Goal: Information Seeking & Learning: Check status

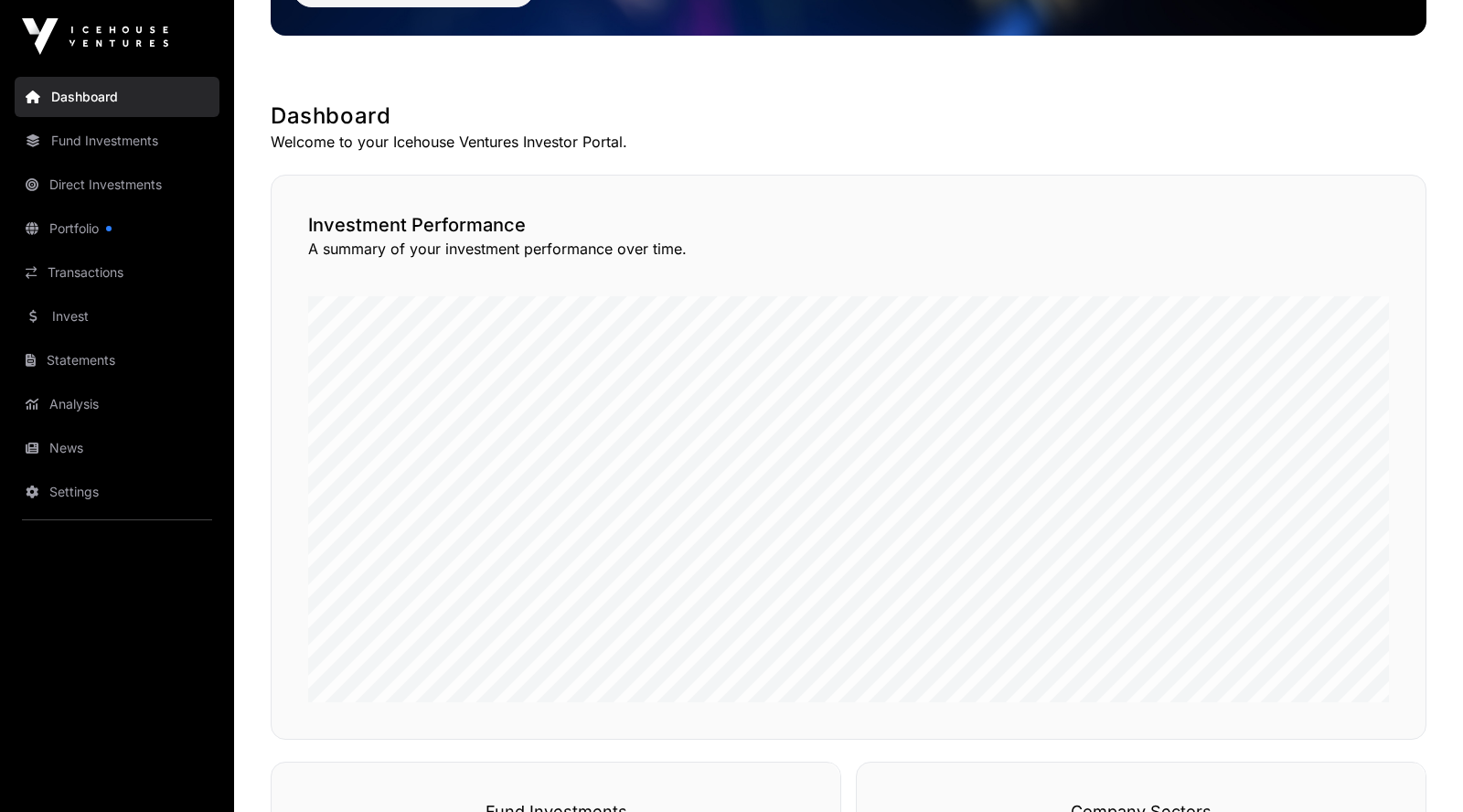
scroll to position [275, 0]
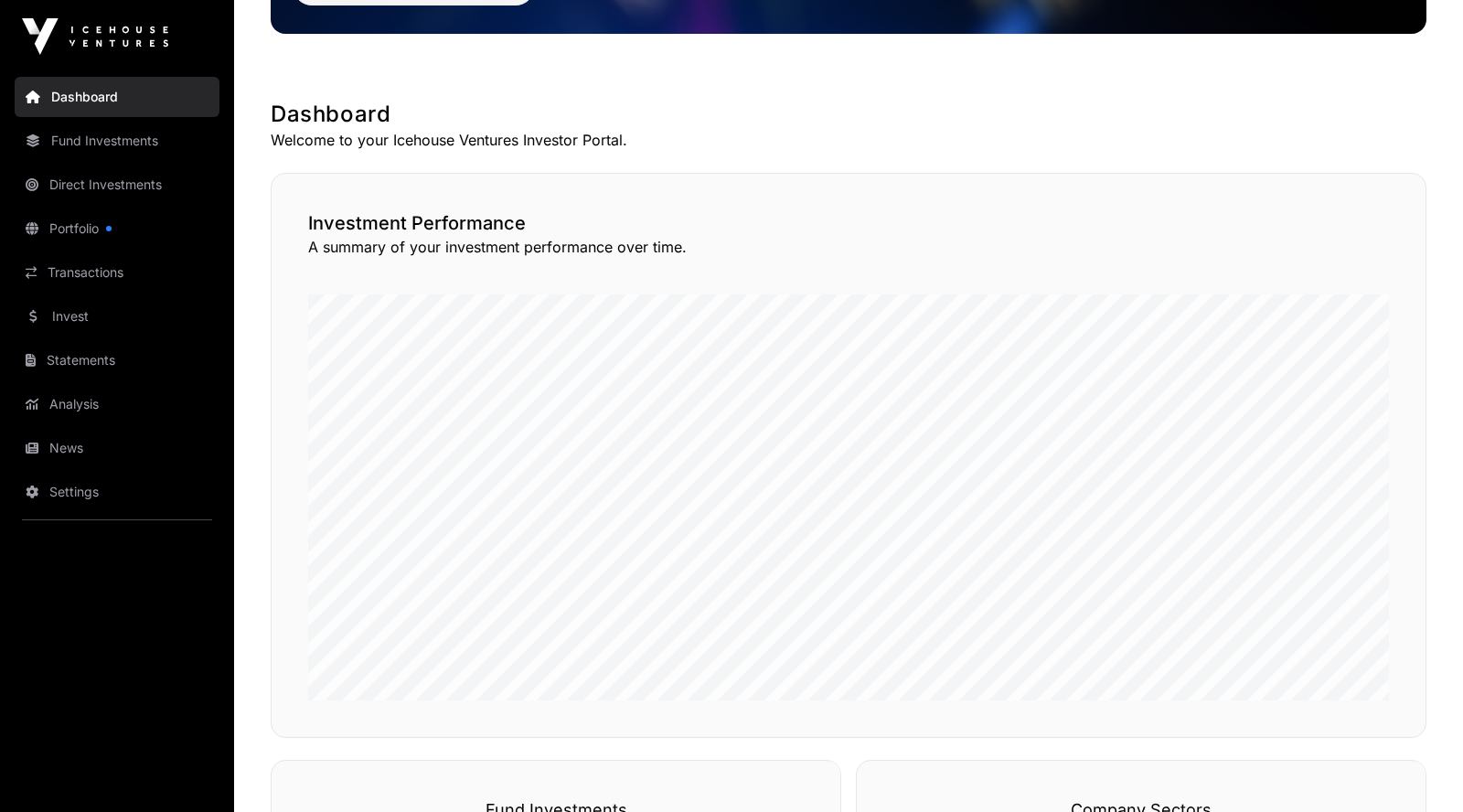
click at [92, 264] on link "Transactions" at bounding box center [117, 272] width 204 height 41
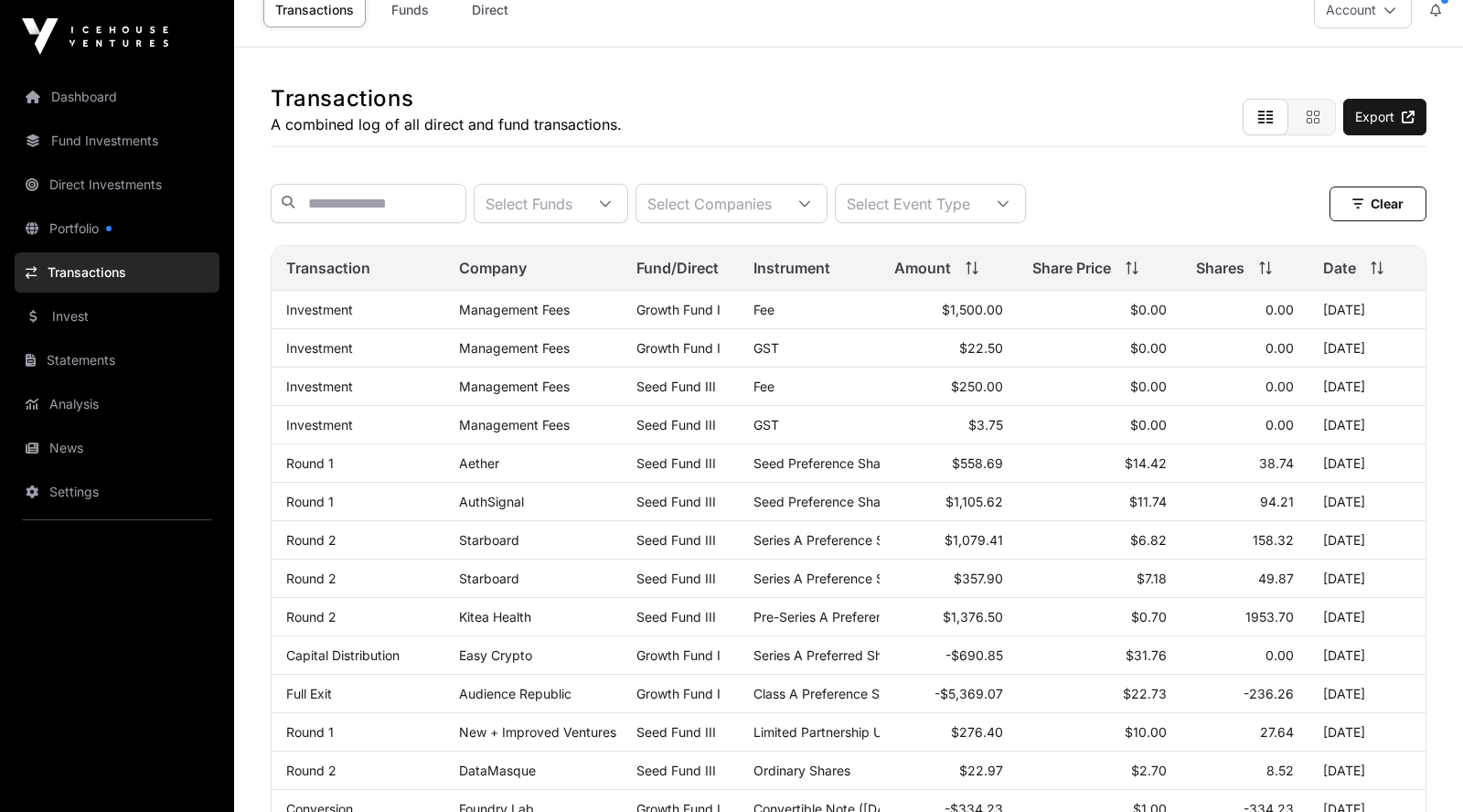
scroll to position [41, 0]
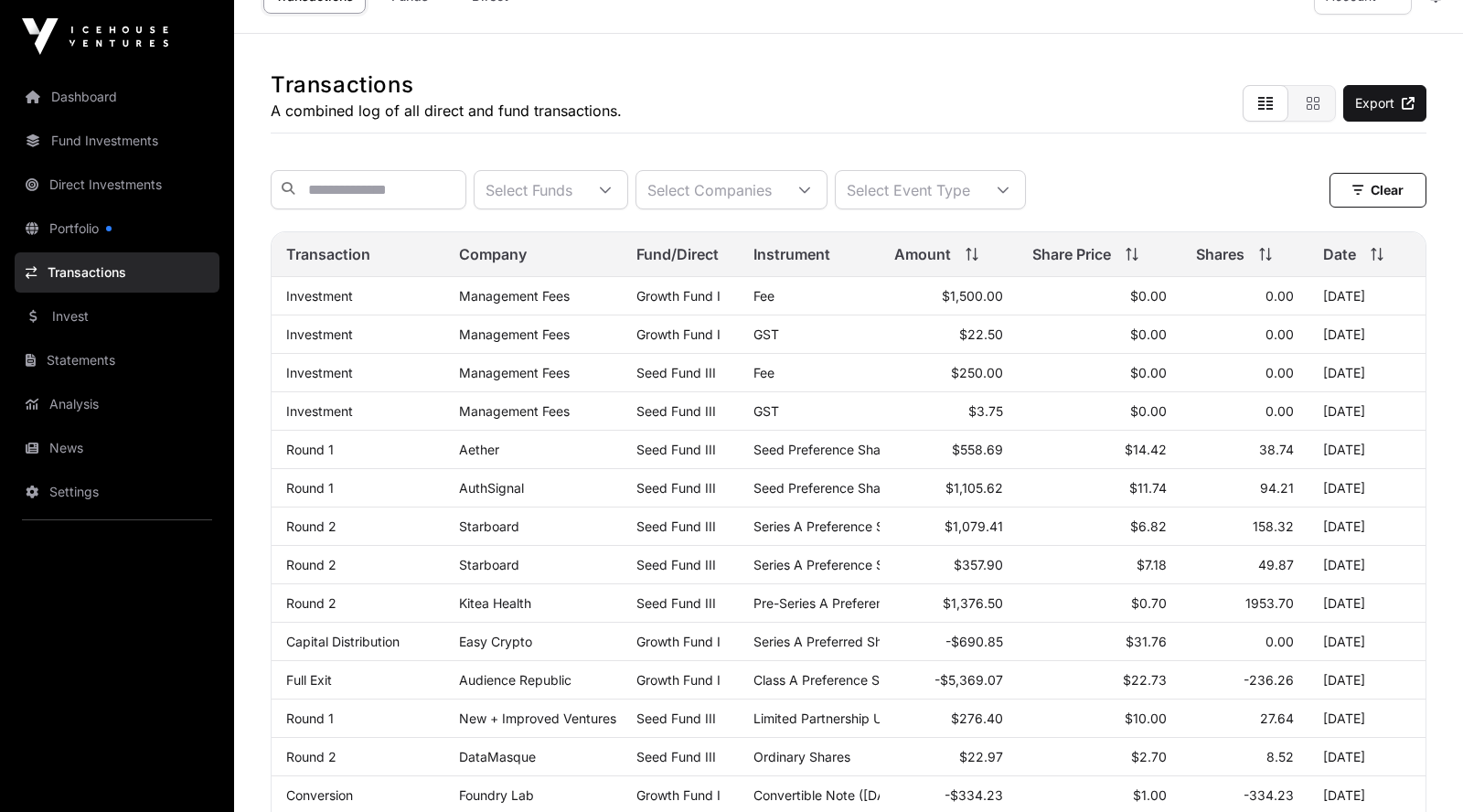
click at [71, 235] on link "Portfolio" at bounding box center [117, 228] width 204 height 41
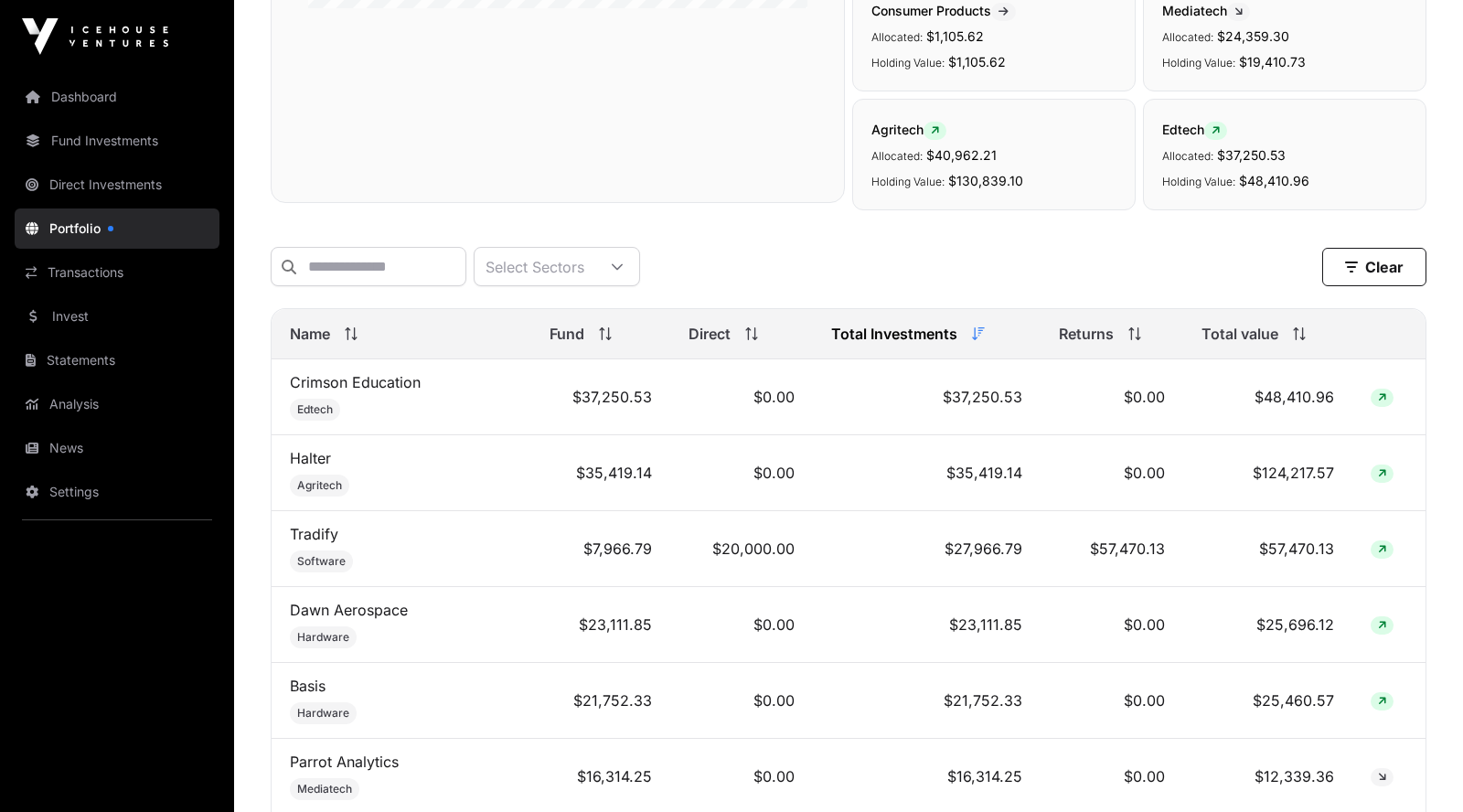
scroll to position [553, 0]
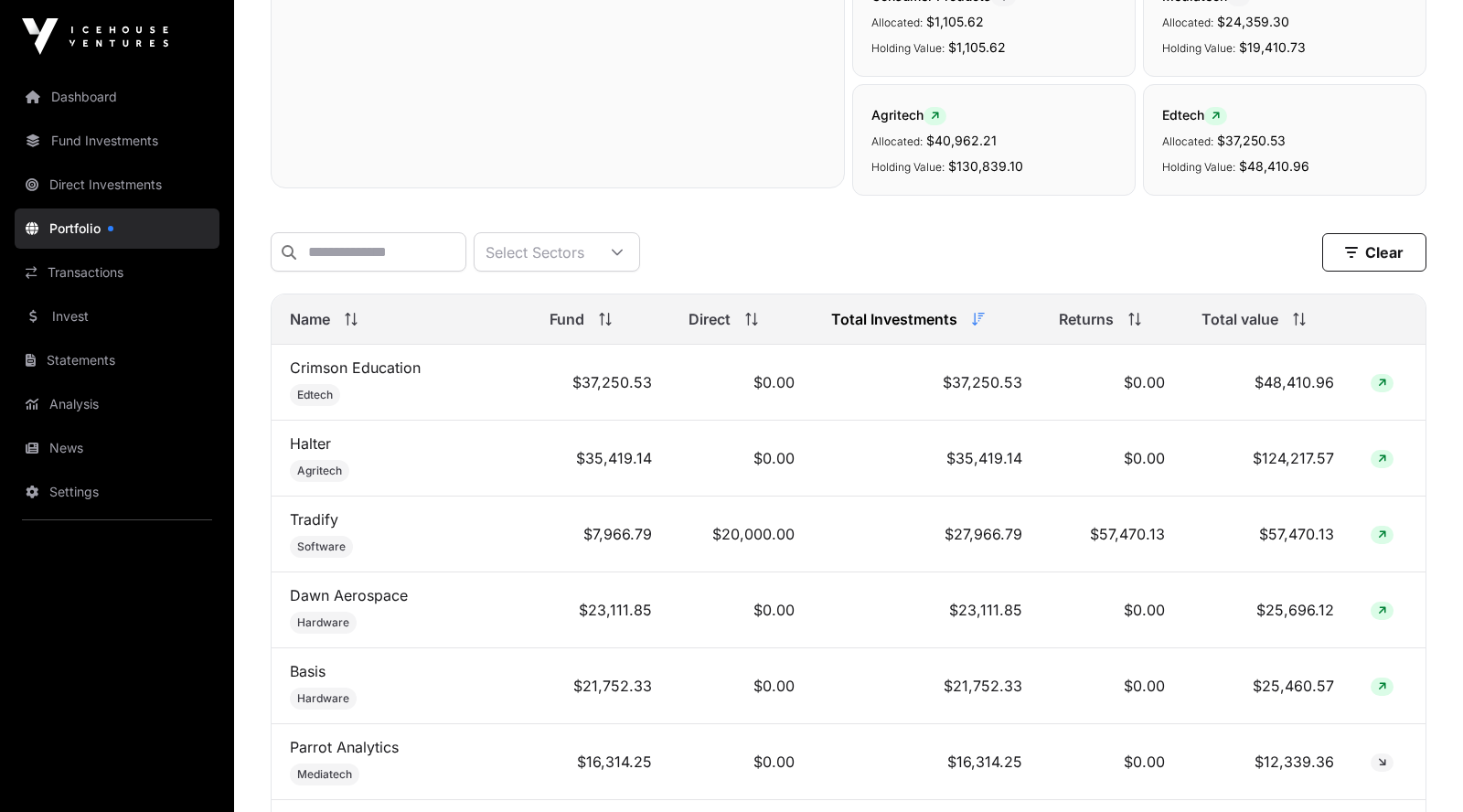
click at [1246, 319] on span "Total value" at bounding box center [1240, 319] width 77 height 22
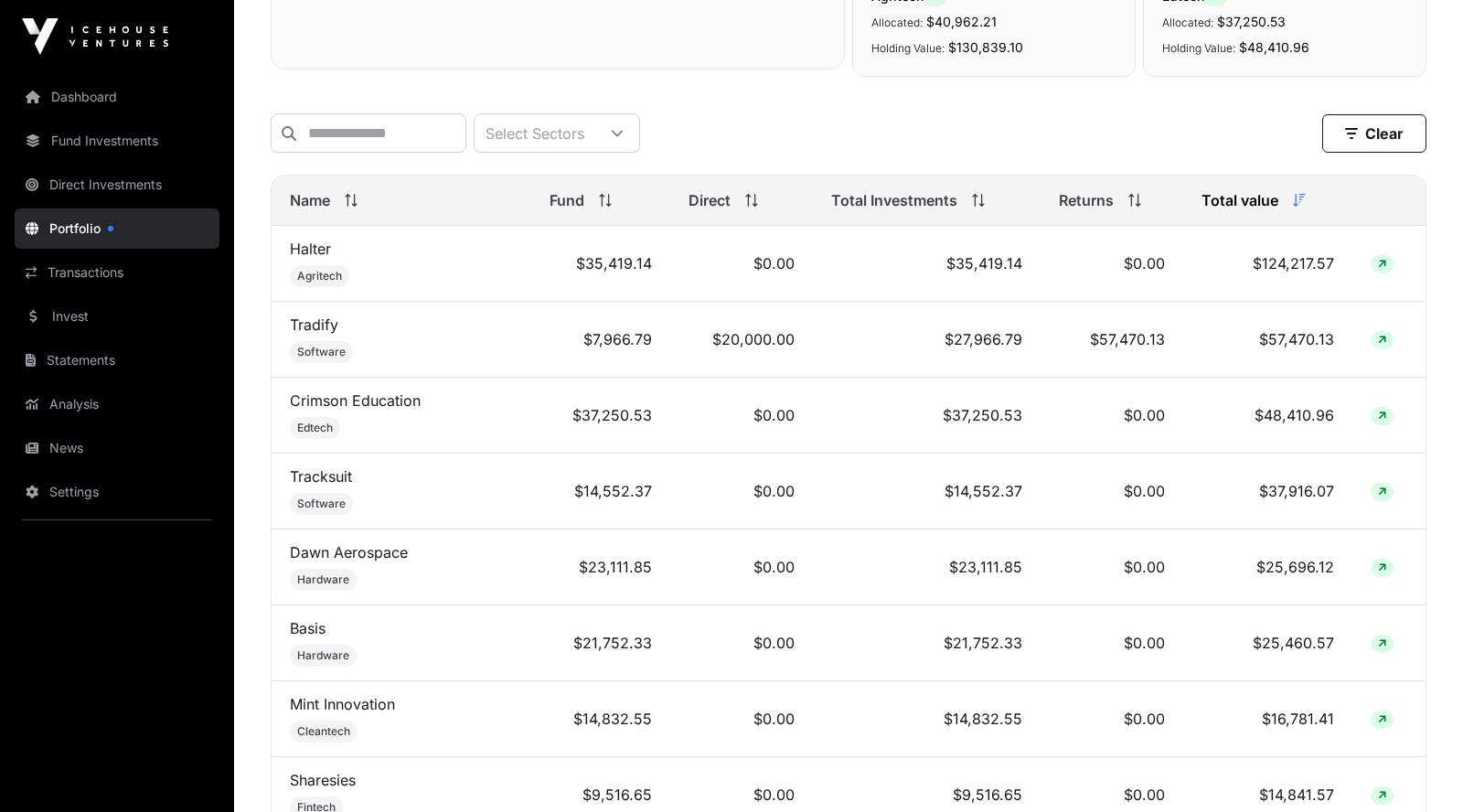
scroll to position [668, 0]
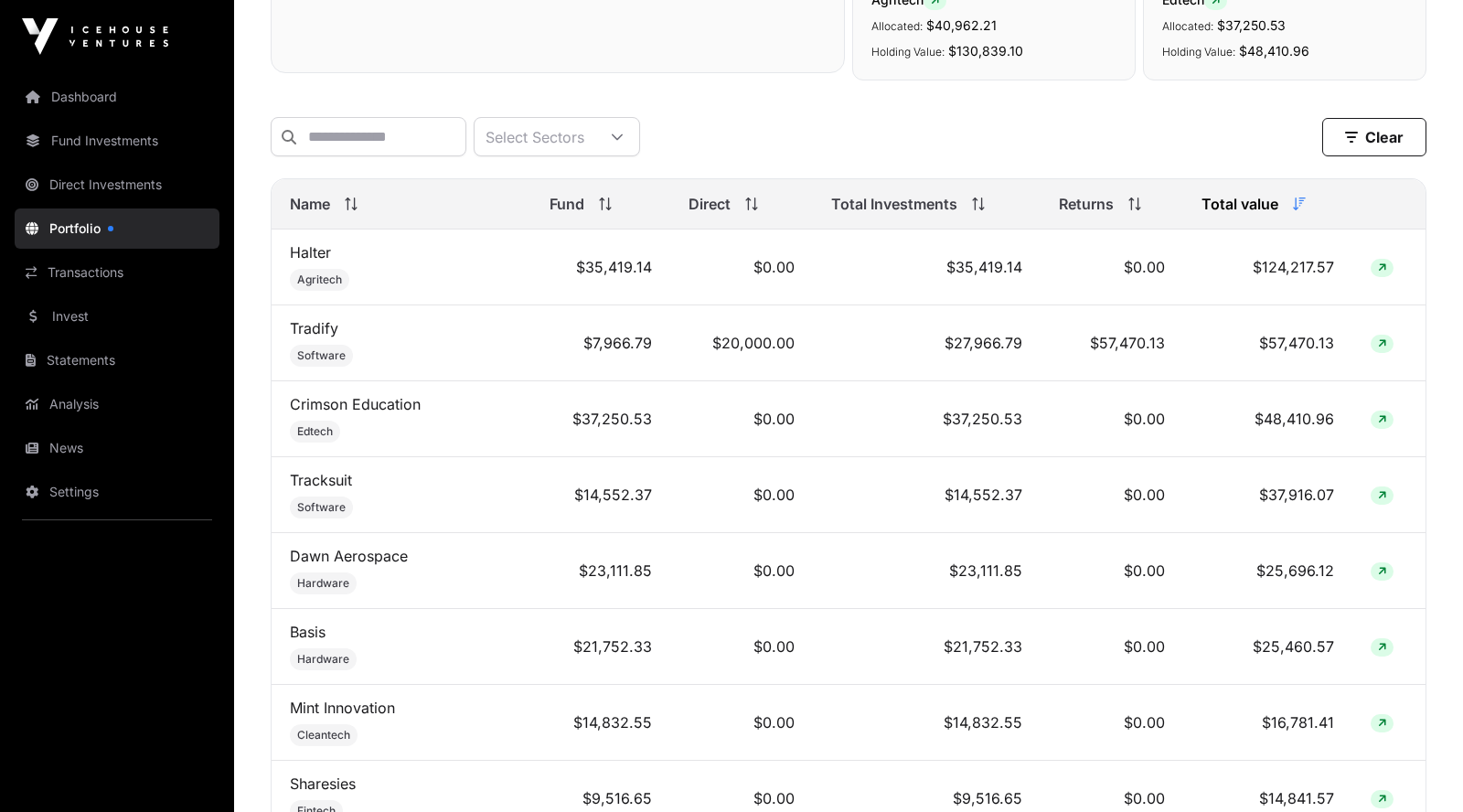
click at [79, 436] on link "News" at bounding box center [117, 447] width 204 height 41
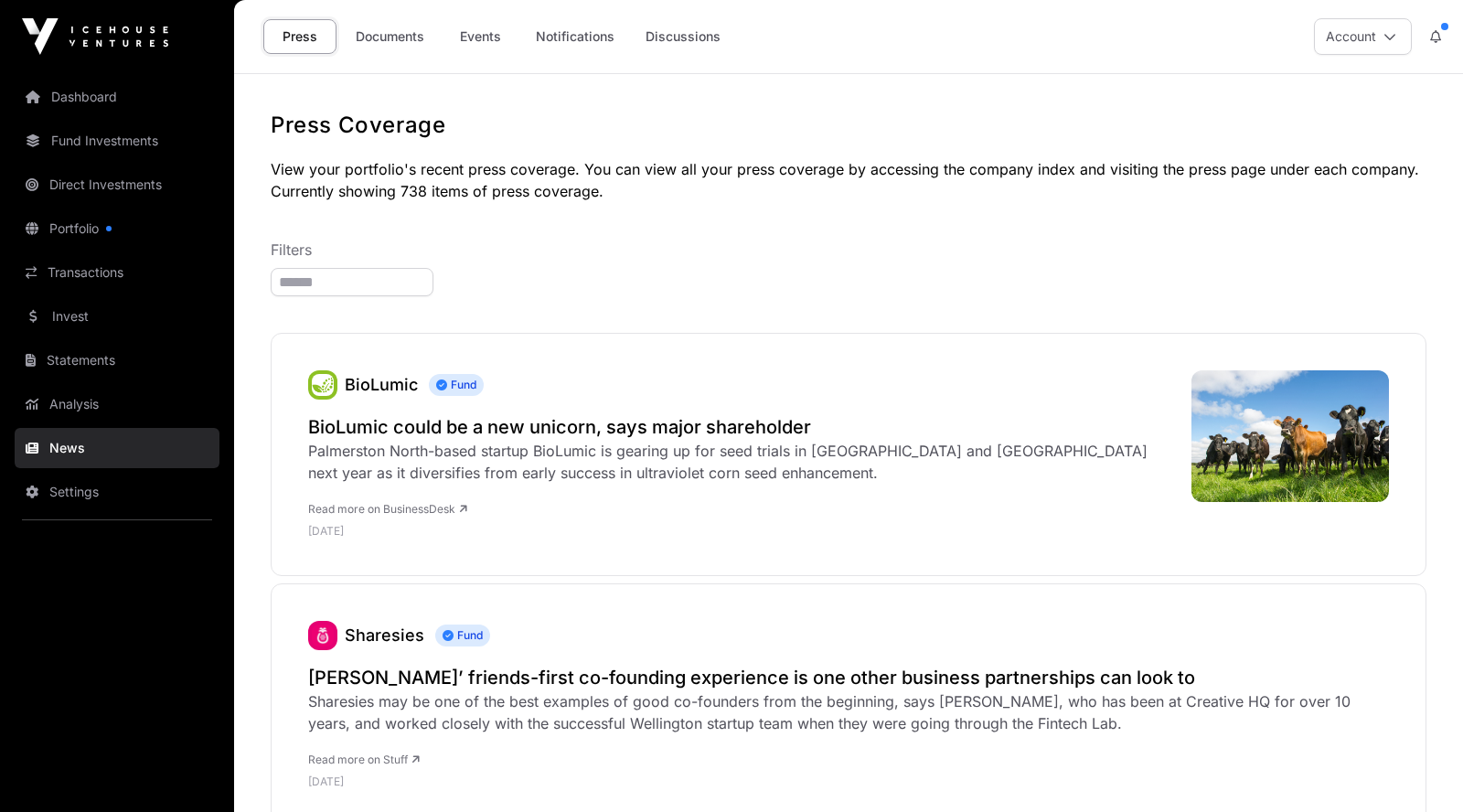
click at [381, 33] on link "Documents" at bounding box center [389, 36] width 92 height 35
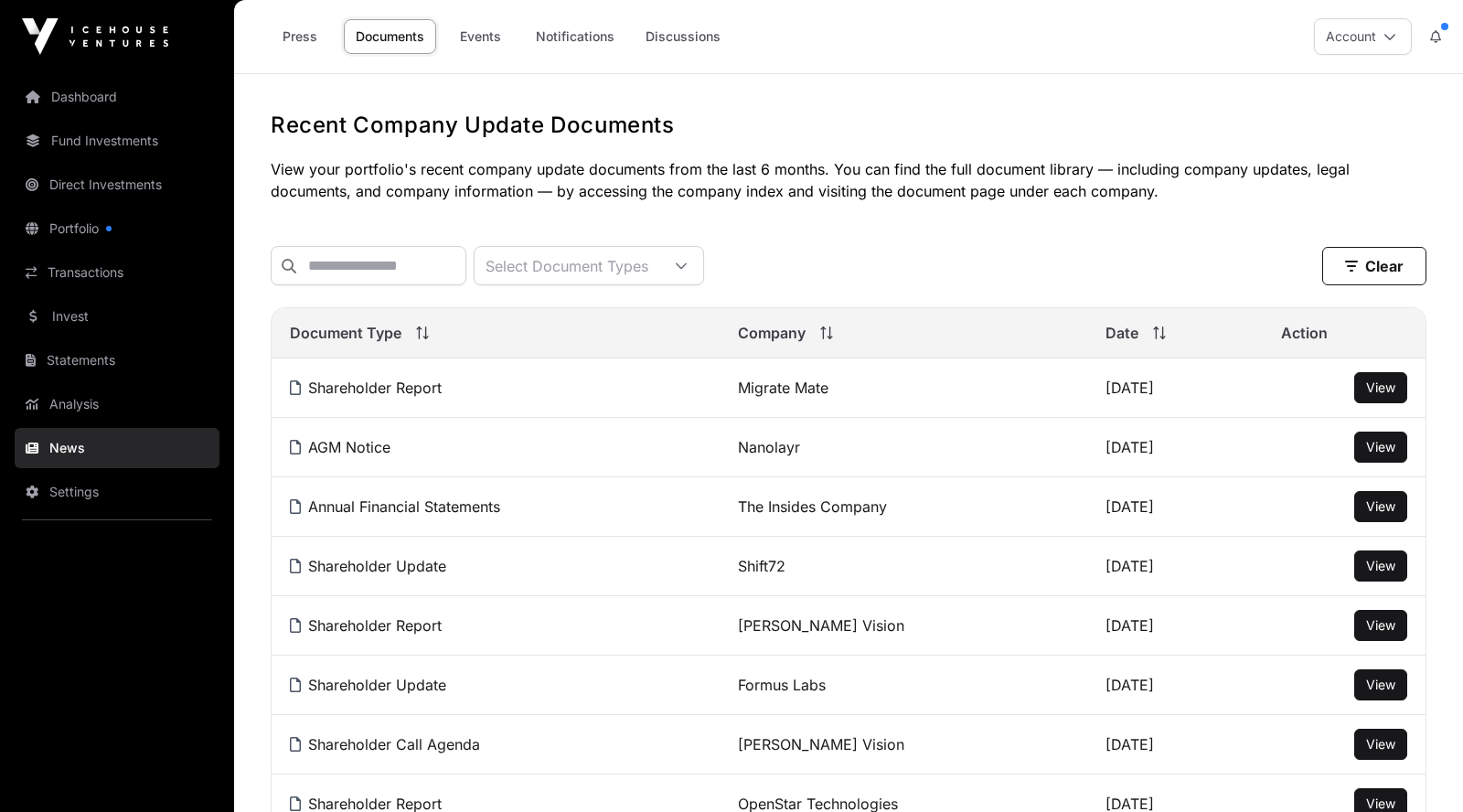
click at [1388, 386] on span "View" at bounding box center [1380, 387] width 30 height 16
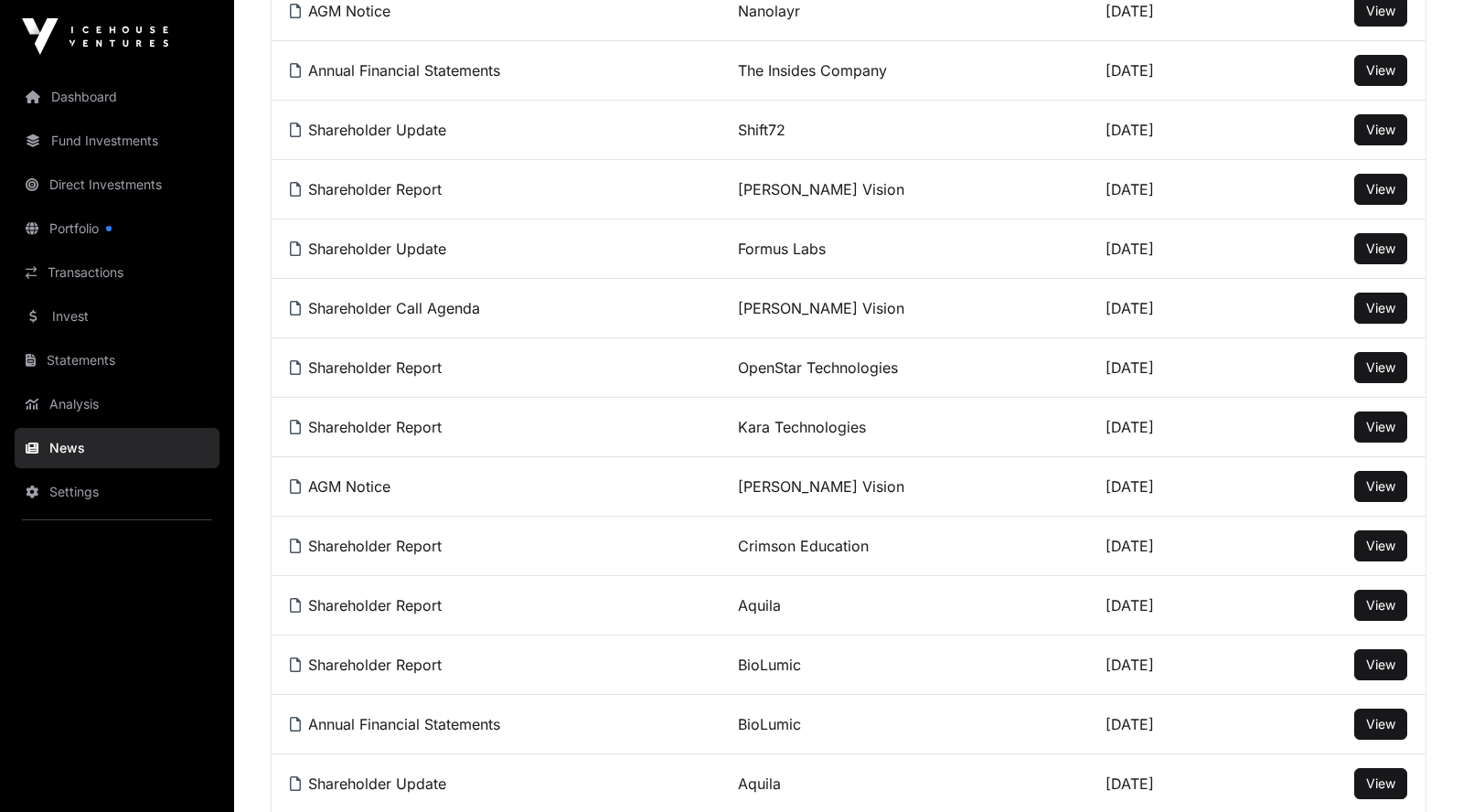
scroll to position [83, 0]
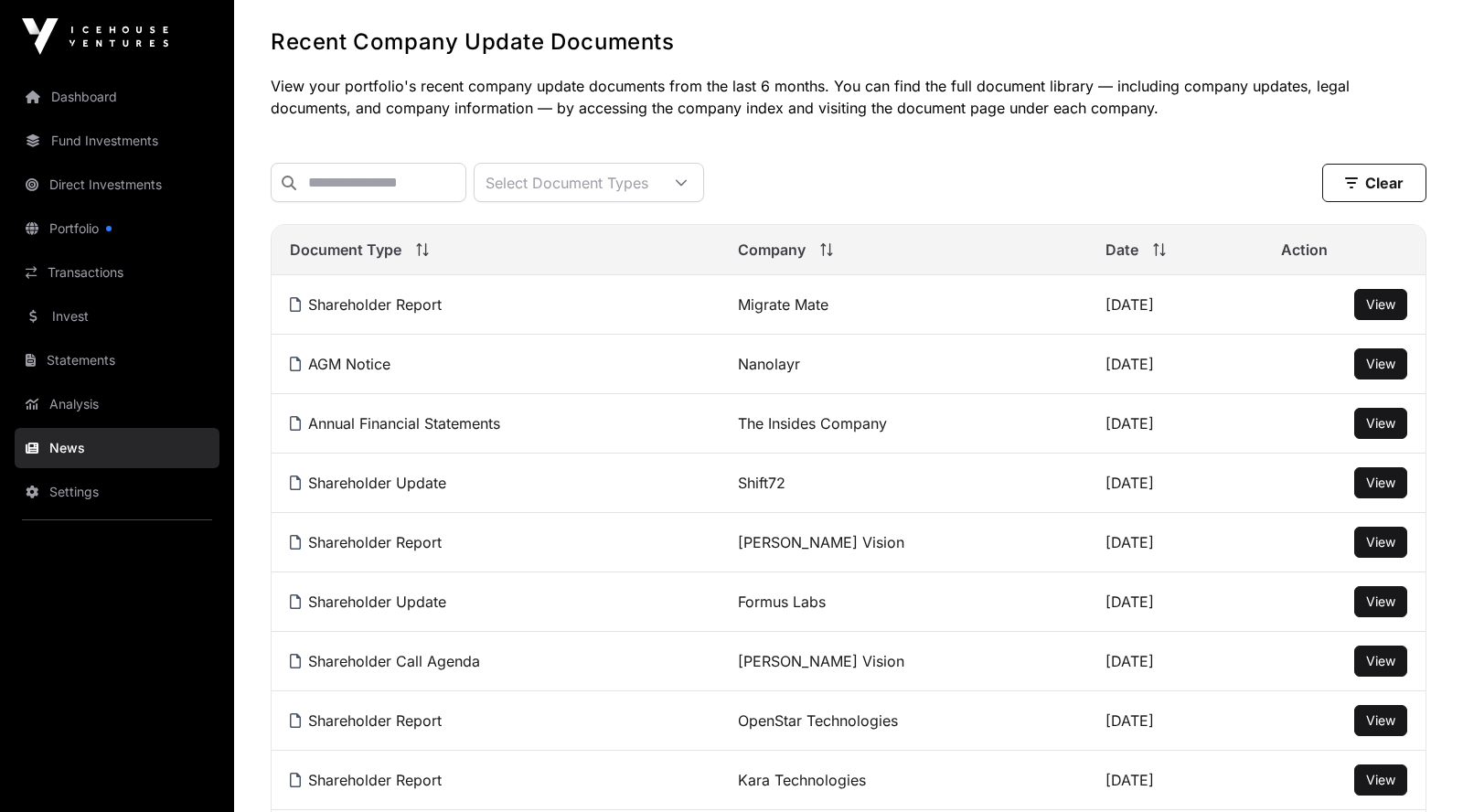
click at [91, 102] on link "Dashboard" at bounding box center [117, 97] width 204 height 41
